Goal: Task Accomplishment & Management: Manage account settings

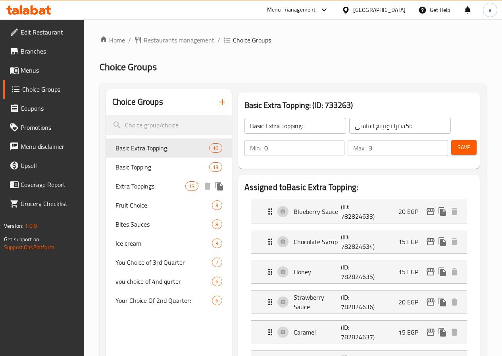
click at [126, 187] on span "Extra Toppings:" at bounding box center [151, 187] width 70 height 10
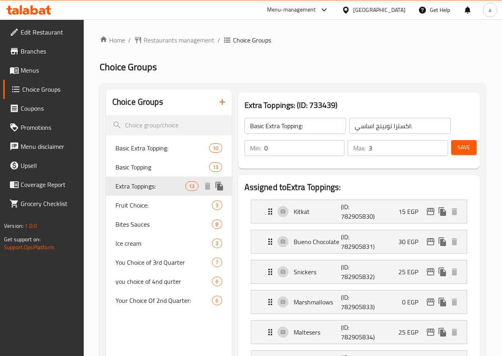
type input "Extra Toppings:"
type input "توبينج اضافي:"
type input "5"
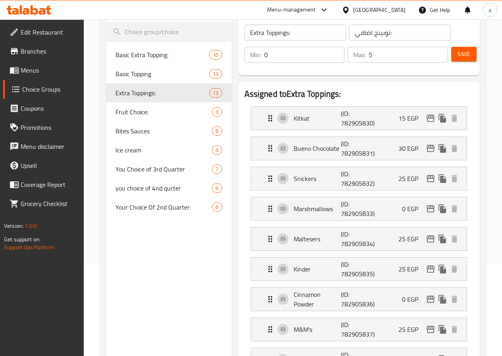
scroll to position [81, 0]
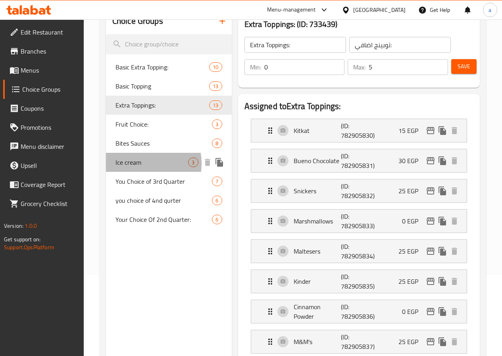
click at [135, 164] on span "Ice cream" at bounding box center [152, 163] width 73 height 10
type input "Ice cream"
type input "ايس كريم"
type input "1"
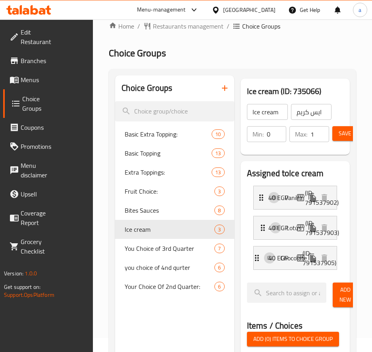
scroll to position [0, 0]
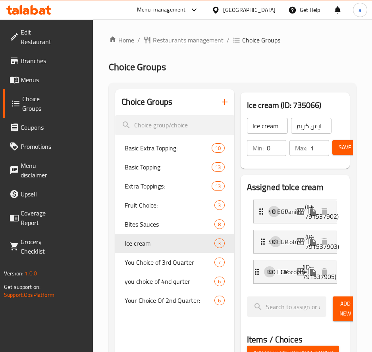
click at [159, 40] on span "Restaurants management" at bounding box center [188, 40] width 71 height 10
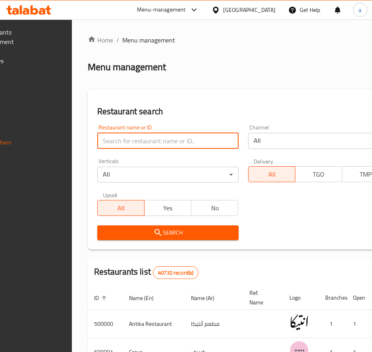
click at [139, 136] on input "search" at bounding box center [167, 141] width 141 height 16
